Goal: Obtain resource: Obtain resource

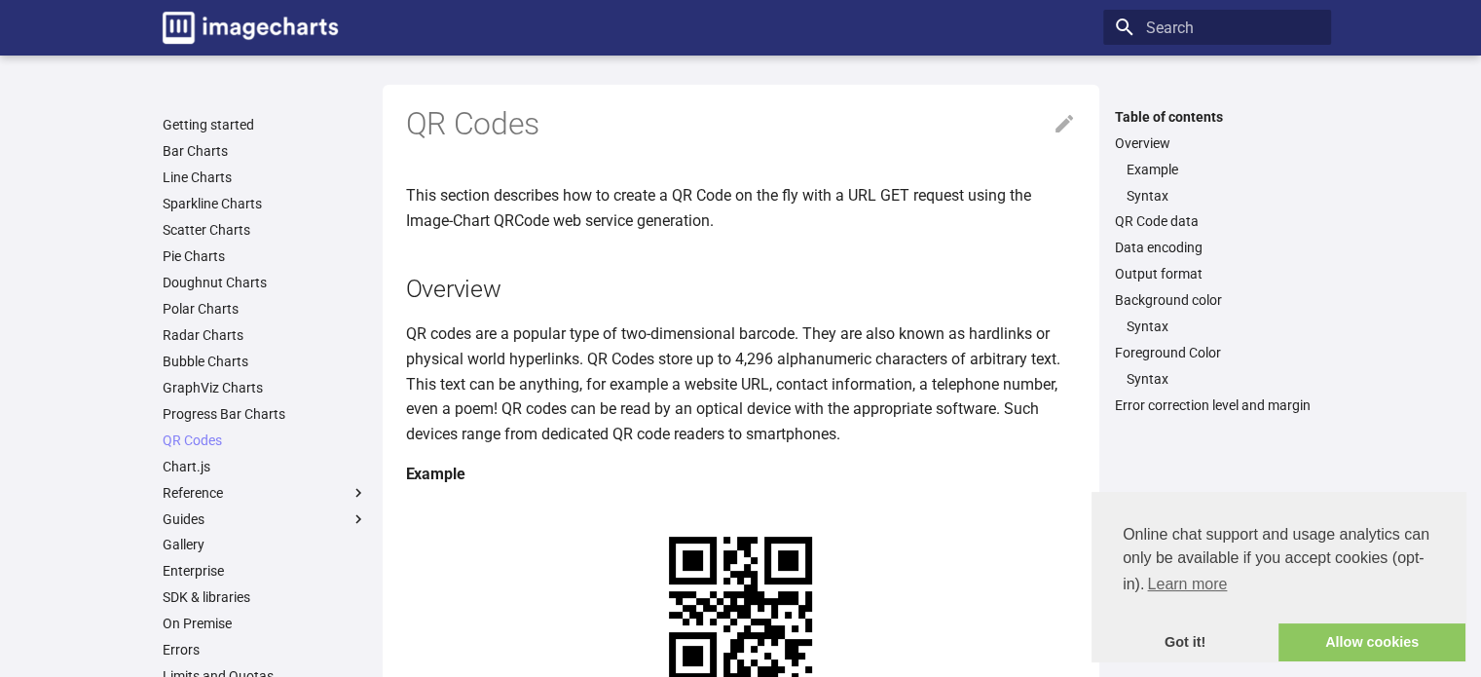
scroll to position [389, 0]
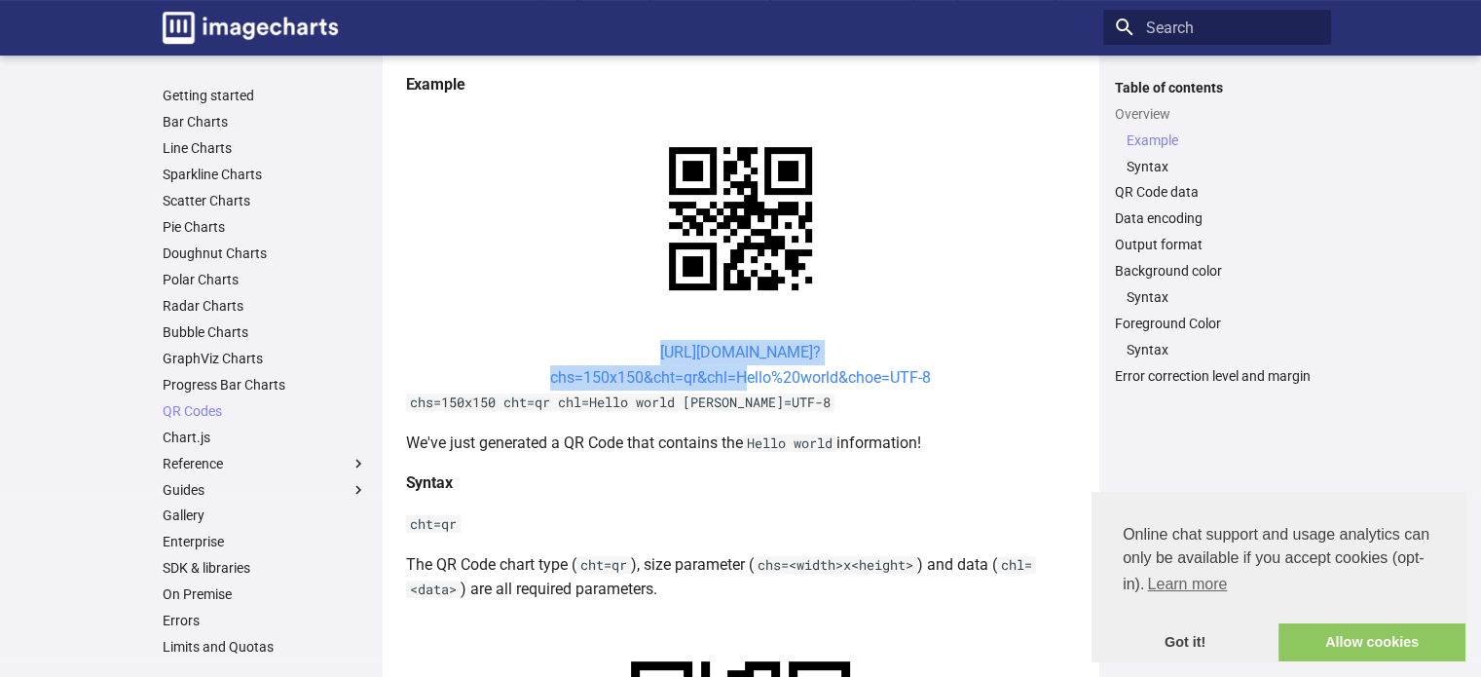
drag, startPoint x: 615, startPoint y: 345, endPoint x: 737, endPoint y: 379, distance: 126.4
click at [737, 379] on center "[URL][DOMAIN_NAME]? chs=150x150&cht=qr&chl=Hello%20world&choe=UTF-8" at bounding box center [741, 365] width 670 height 50
copy link "[URL][DOMAIN_NAME]? chs=150x150&cht=qr&chl="
